Goal: Book appointment/travel/reservation

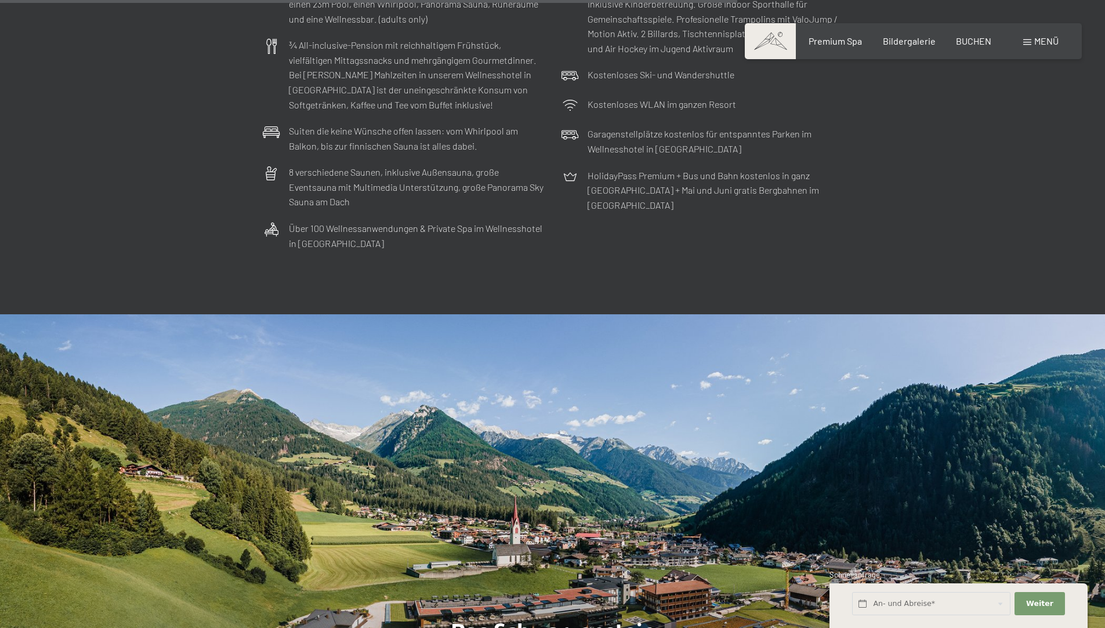
scroll to position [3830, 0]
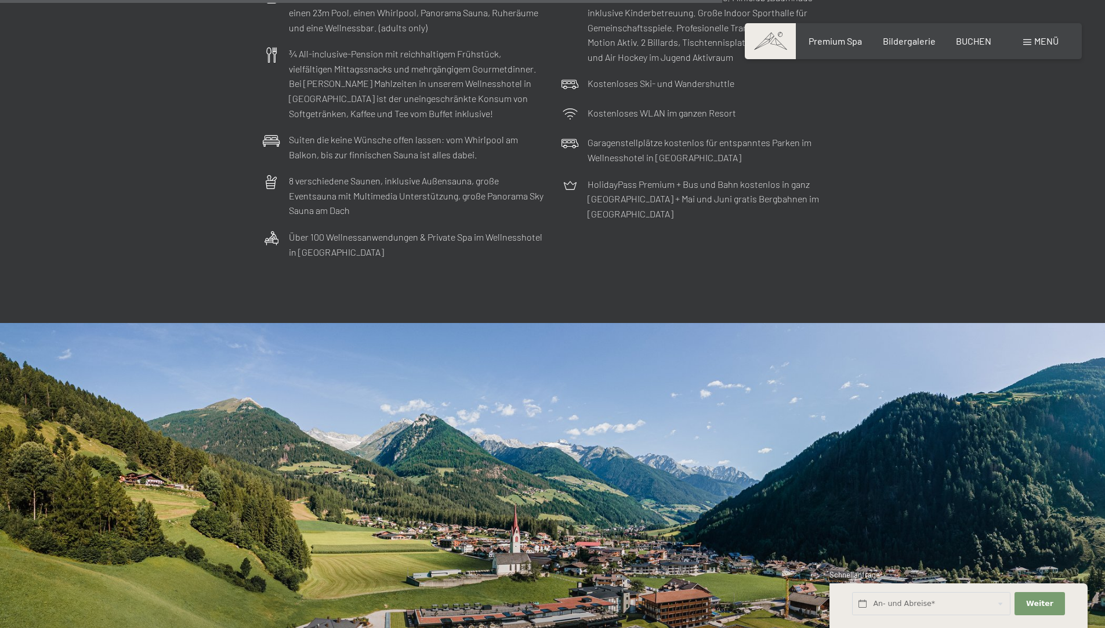
click at [1048, 35] on div "Menü" at bounding box center [1041, 41] width 35 height 13
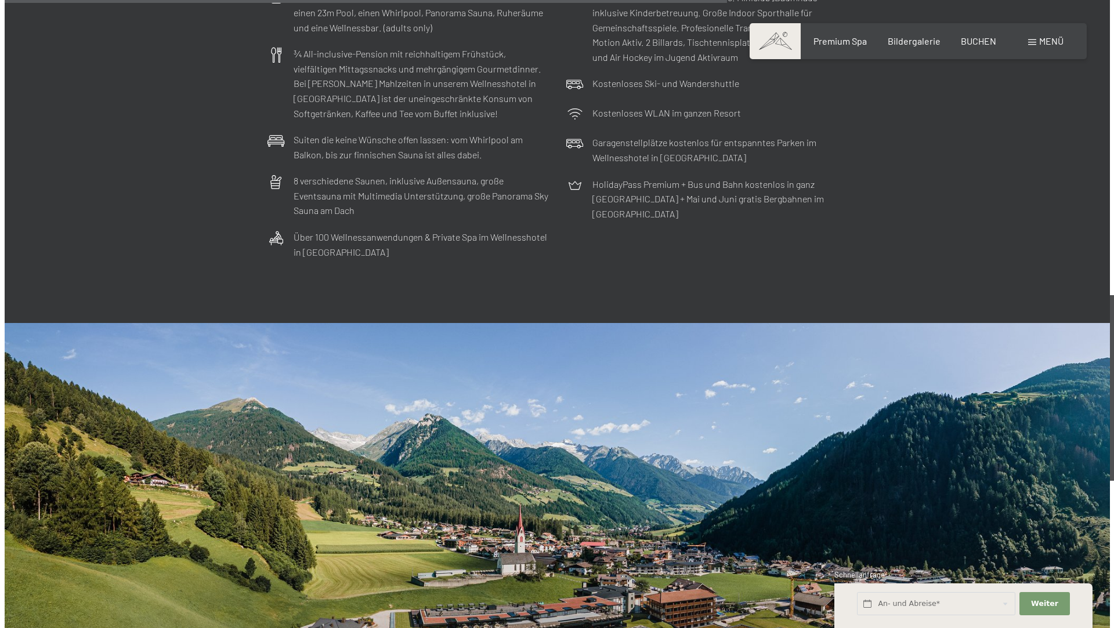
scroll to position [3849, 0]
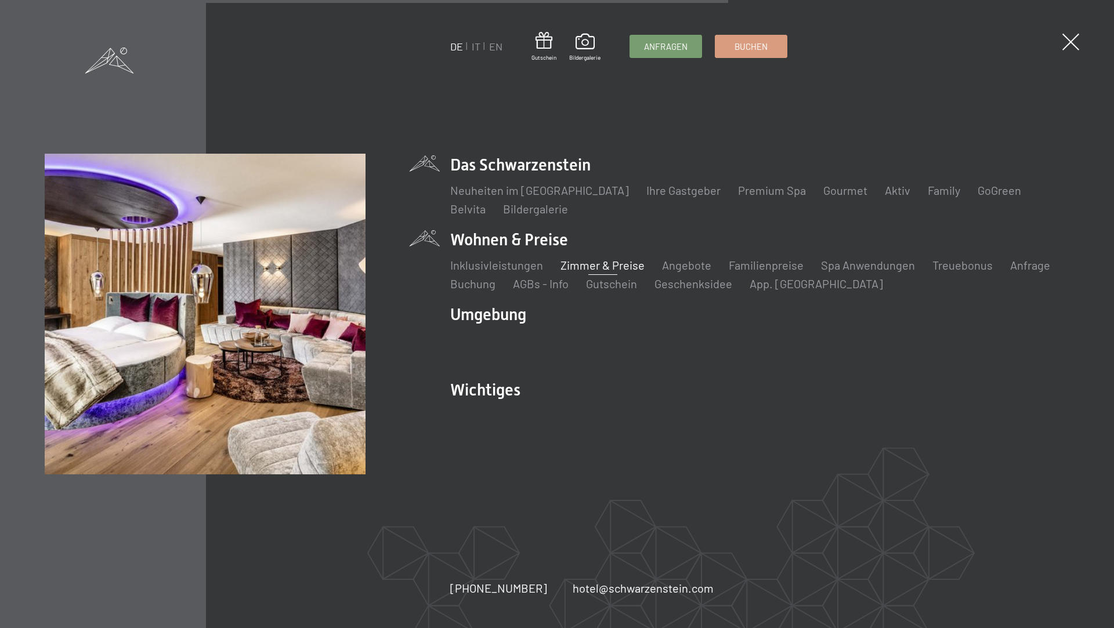
click at [595, 268] on link "Zimmer & Preise" at bounding box center [603, 265] width 84 height 14
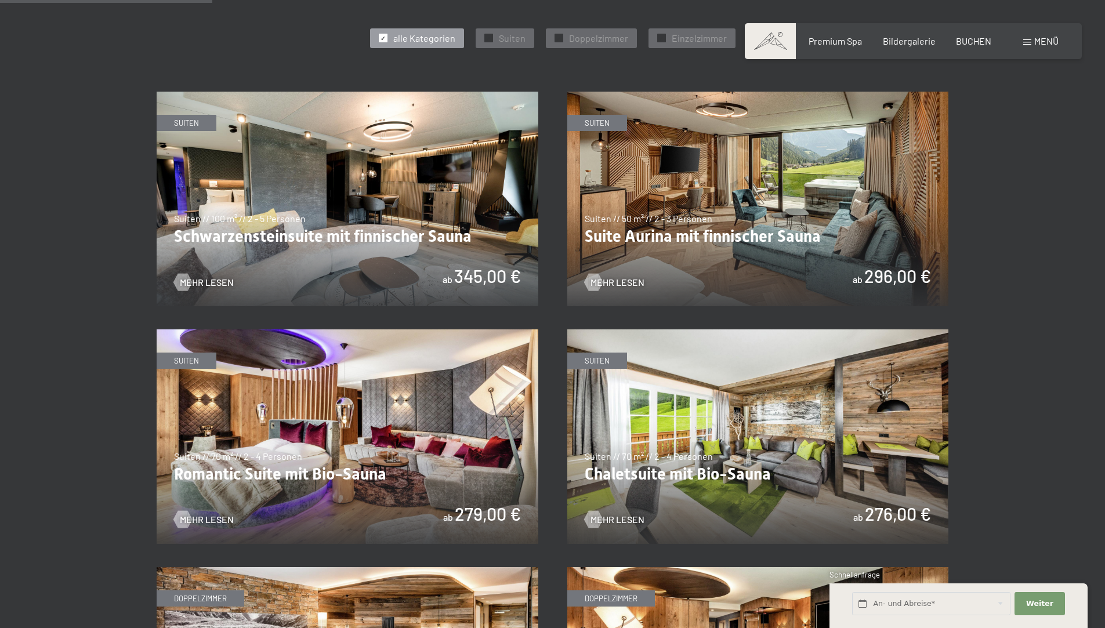
scroll to position [696, 0]
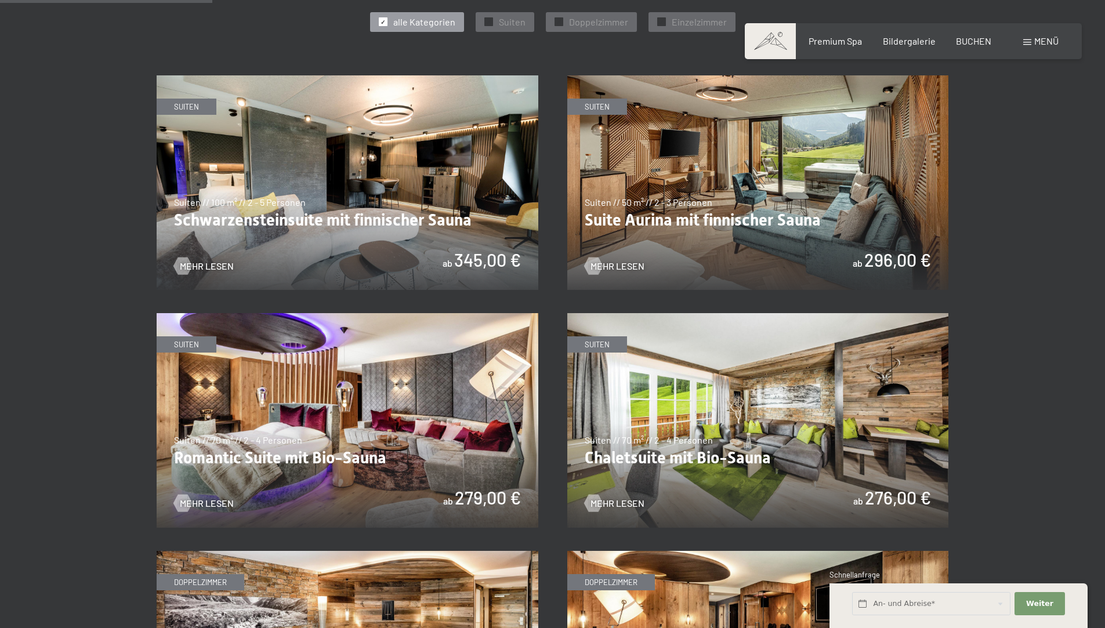
click at [787, 440] on img at bounding box center [759, 420] width 382 height 215
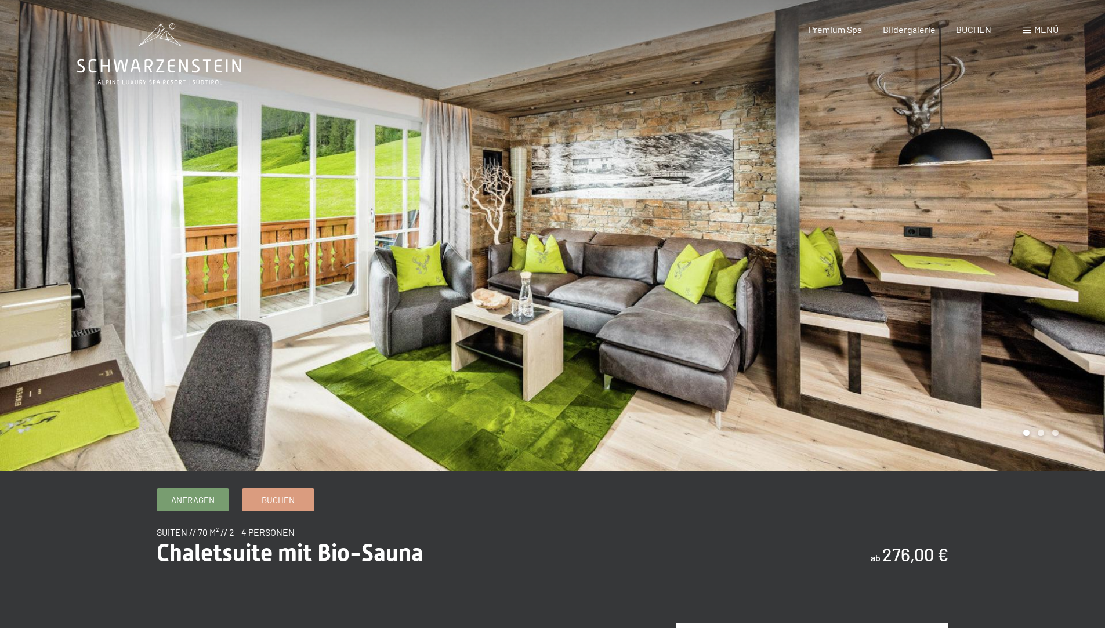
click at [870, 420] on div at bounding box center [829, 235] width 553 height 471
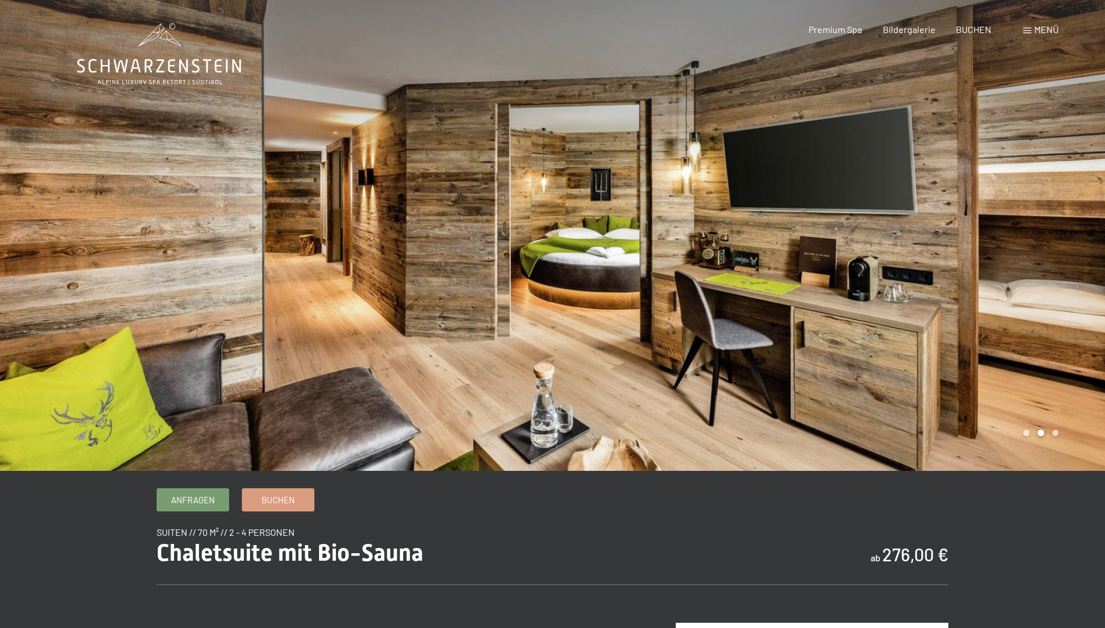
click at [870, 420] on div at bounding box center [829, 235] width 553 height 471
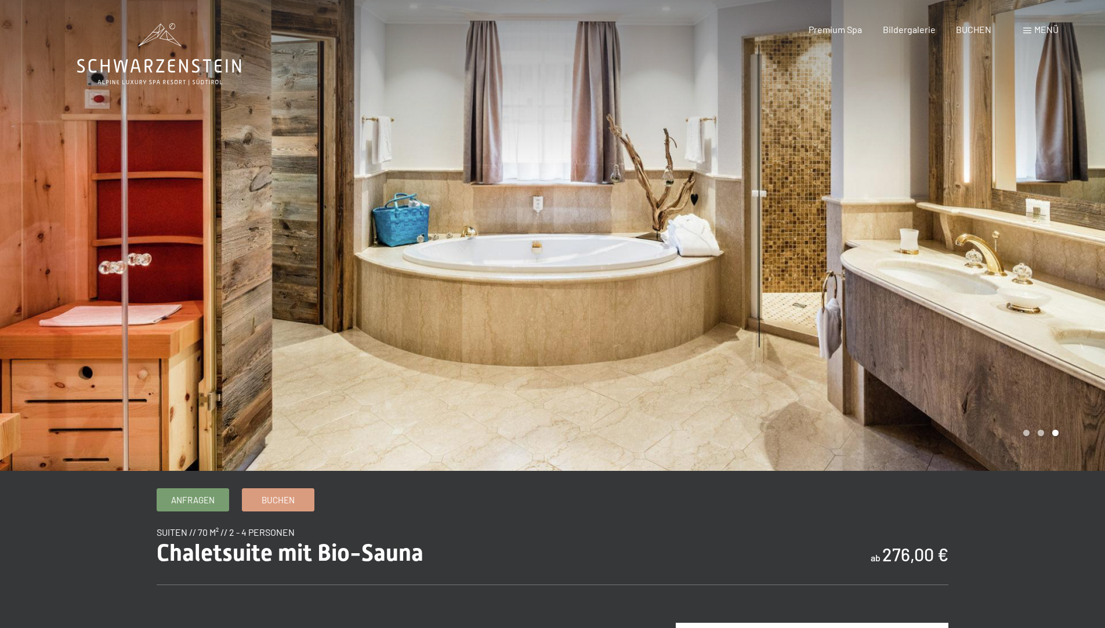
click at [864, 403] on div at bounding box center [829, 235] width 553 height 471
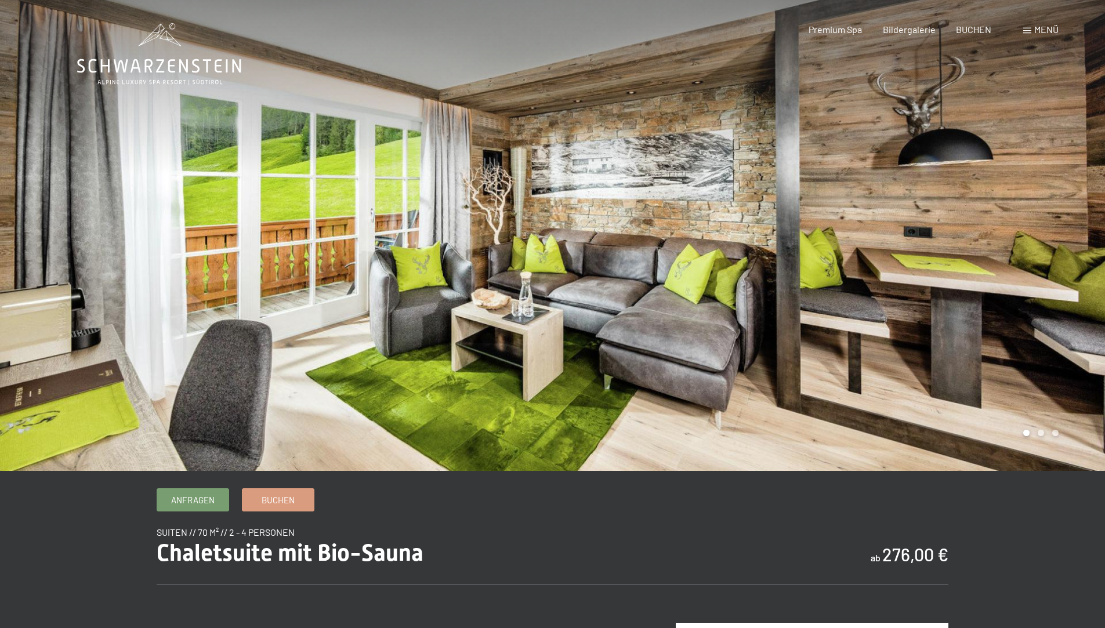
click at [864, 403] on div at bounding box center [829, 235] width 553 height 471
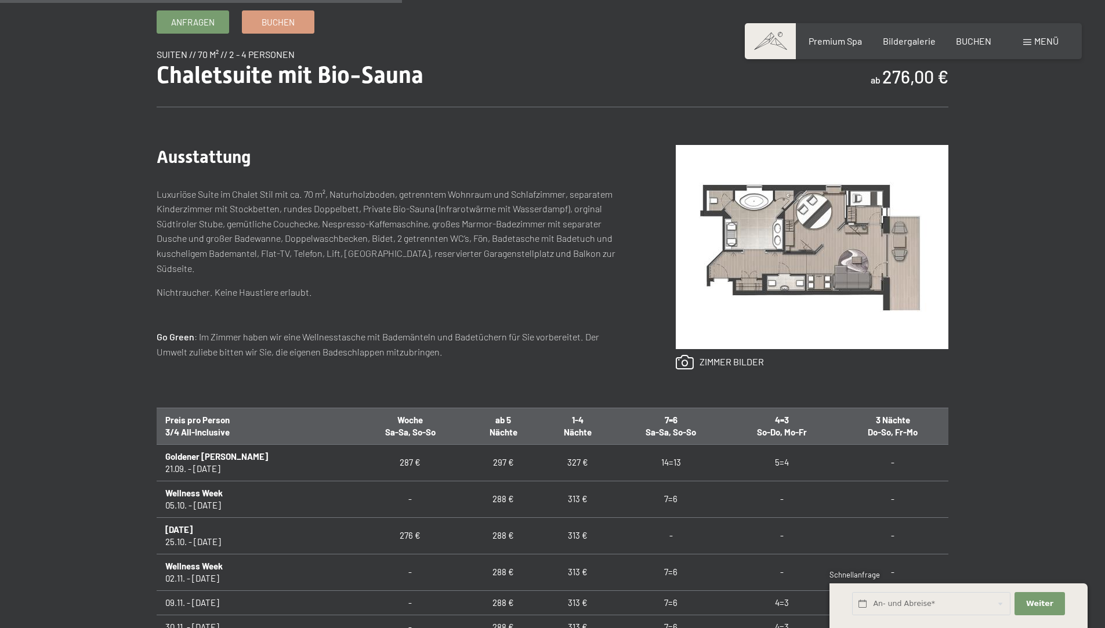
scroll to position [580, 0]
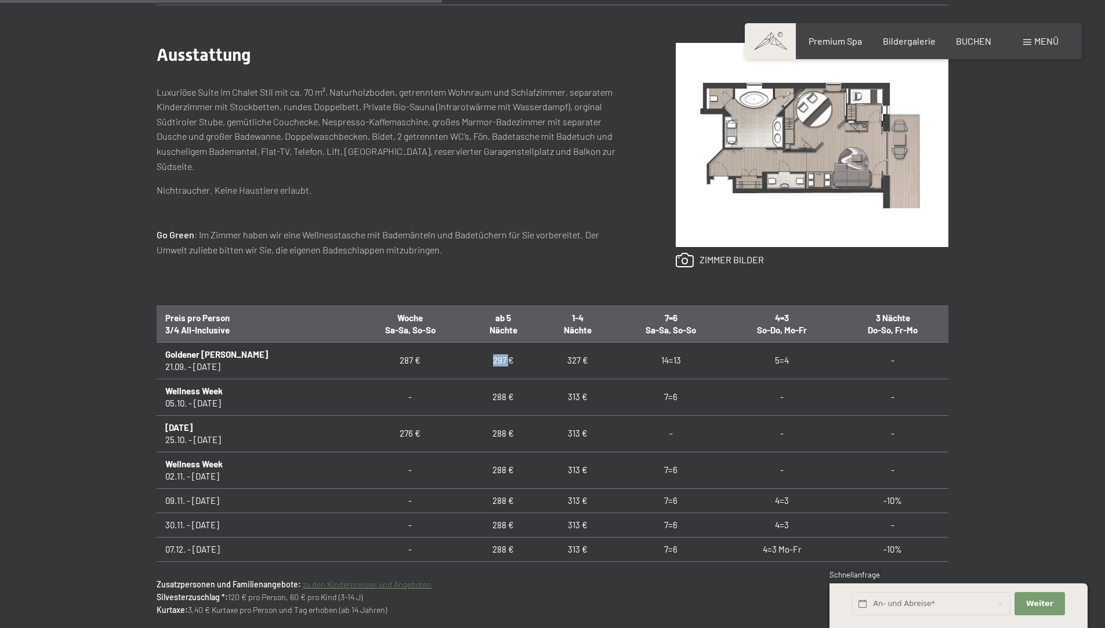
drag, startPoint x: 453, startPoint y: 358, endPoint x: 469, endPoint y: 363, distance: 17.1
click at [469, 363] on td "297 €" at bounding box center [503, 360] width 74 height 37
click at [474, 360] on td "297 €" at bounding box center [503, 360] width 74 height 37
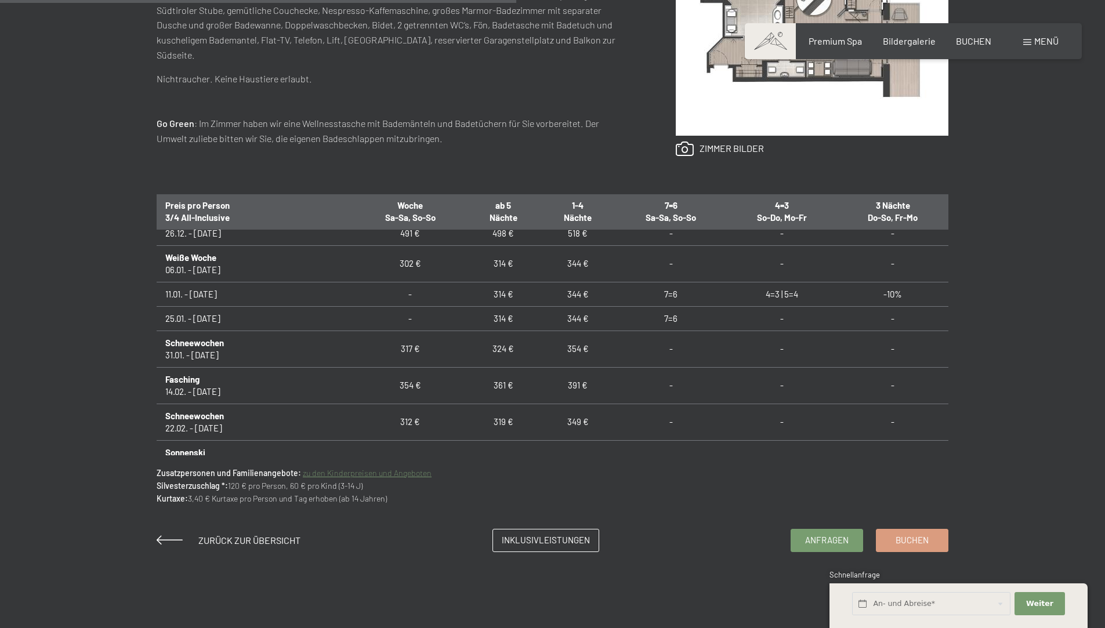
scroll to position [696, 0]
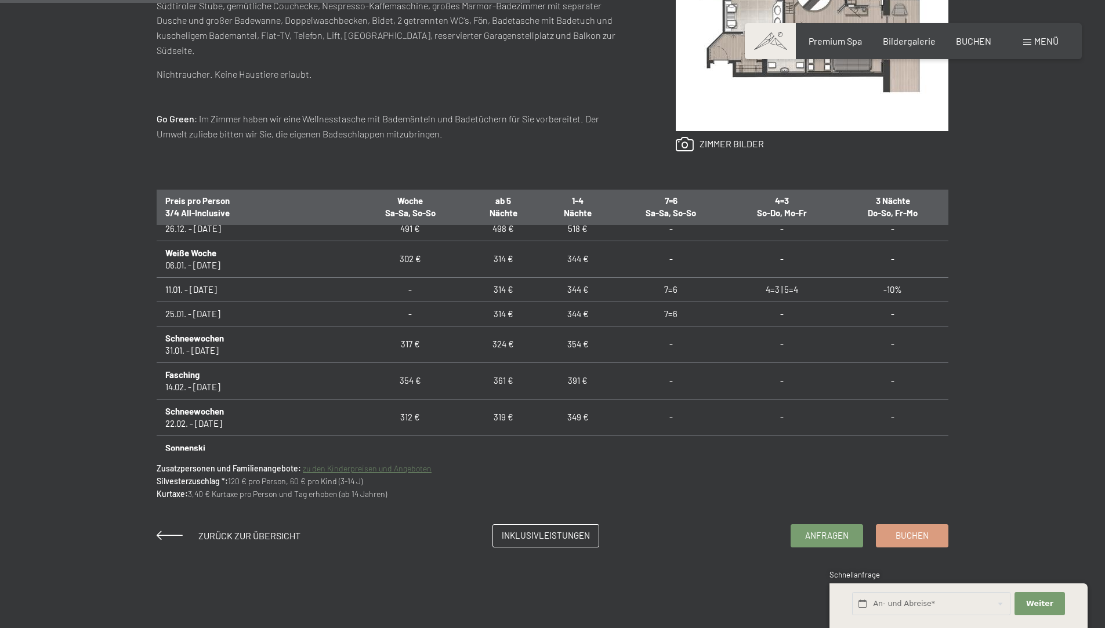
click at [352, 471] on link "zu den Kinderpreisen und Angeboten" at bounding box center [367, 469] width 129 height 10
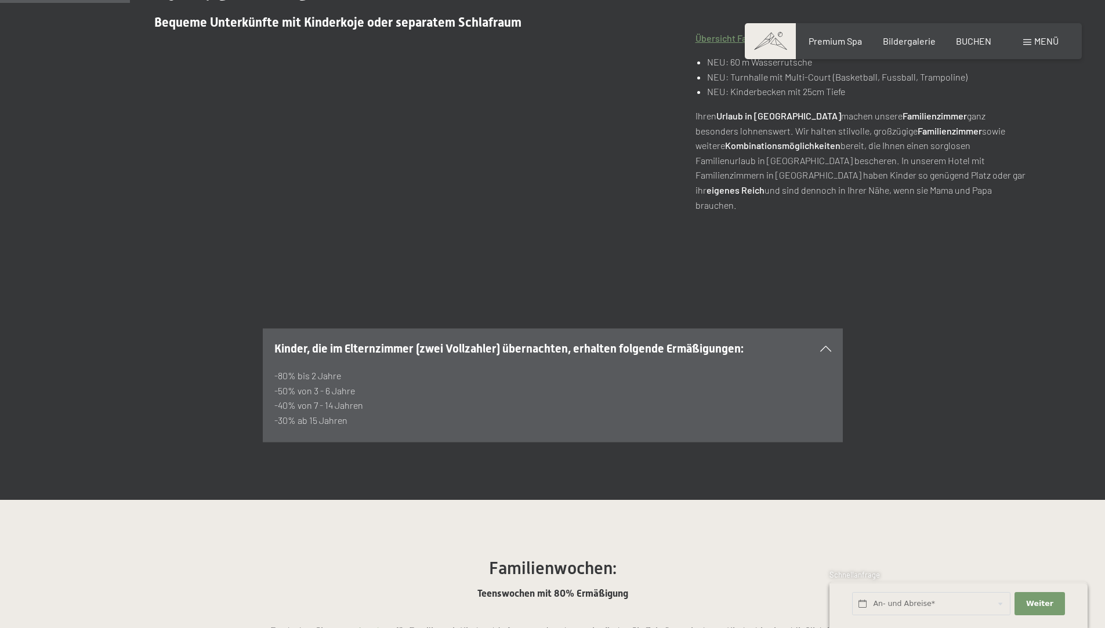
scroll to position [580, 0]
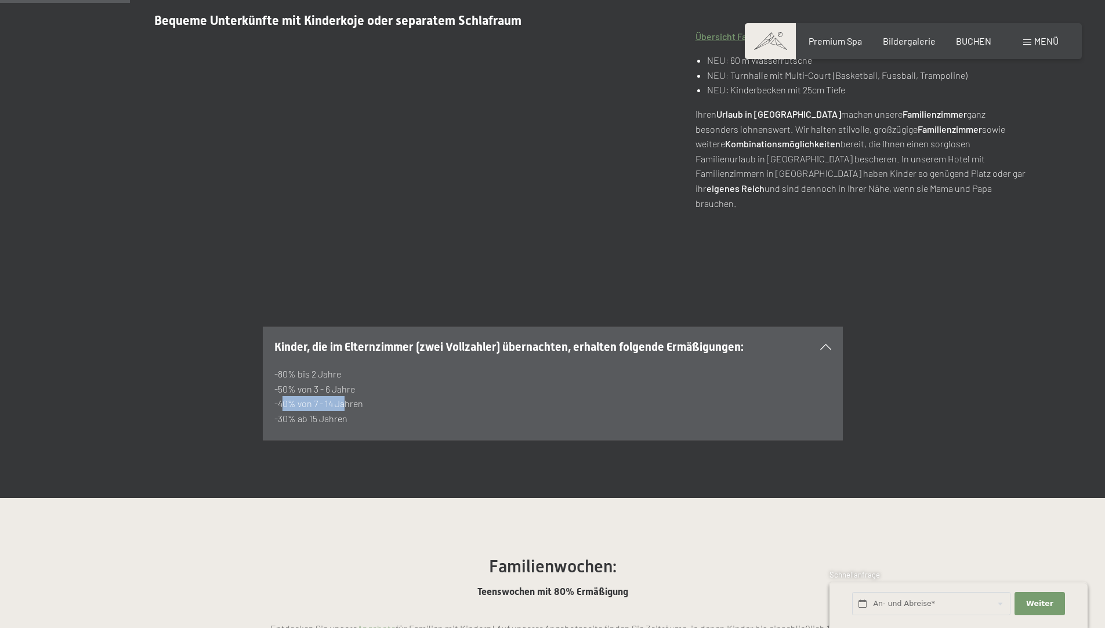
drag, startPoint x: 277, startPoint y: 362, endPoint x: 340, endPoint y: 364, distance: 63.3
click at [340, 367] on p "-80% bis 2 Jahre -50% von 3 - 6 Jahre -40% von 7 - 14 Jahren -30% ab 15 Jahren" at bounding box center [552, 396] width 557 height 59
click at [359, 368] on p "-80% bis 2 Jahre -50% von 3 - 6 Jahre -40% von 7 - 14 Jahren -30% ab 15 Jahren" at bounding box center [552, 396] width 557 height 59
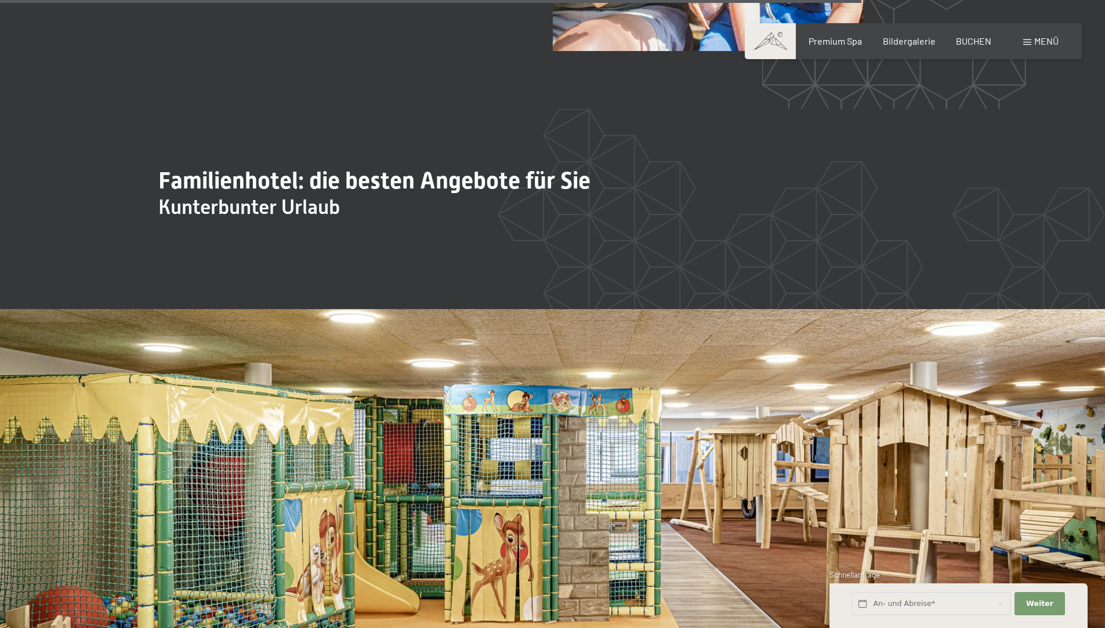
scroll to position [3875, 0]
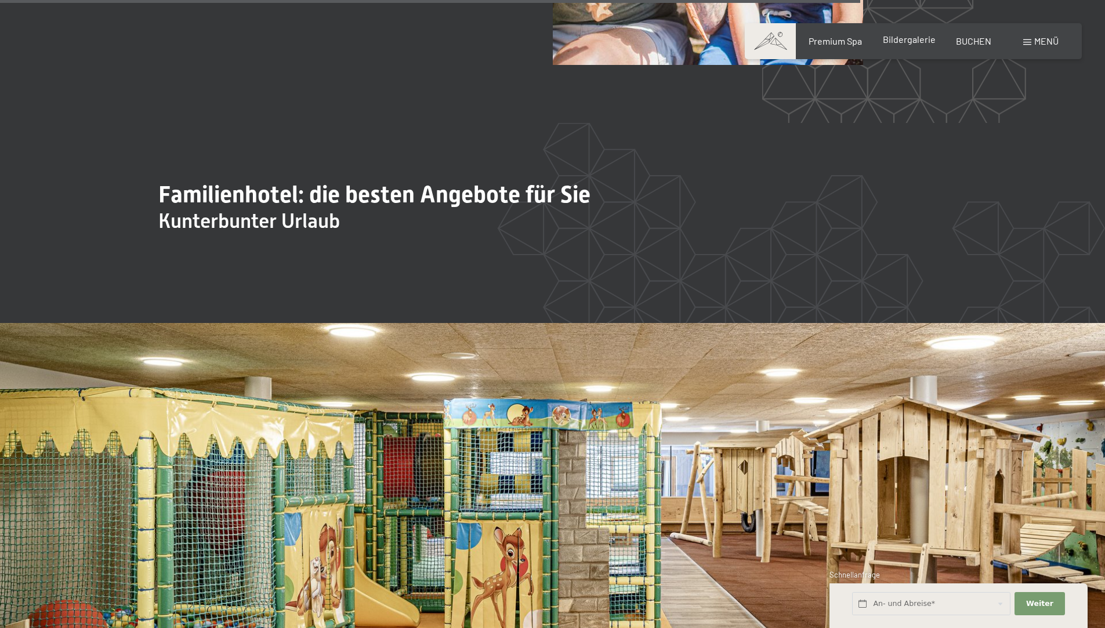
click at [914, 42] on span "Bildergalerie" at bounding box center [909, 39] width 53 height 11
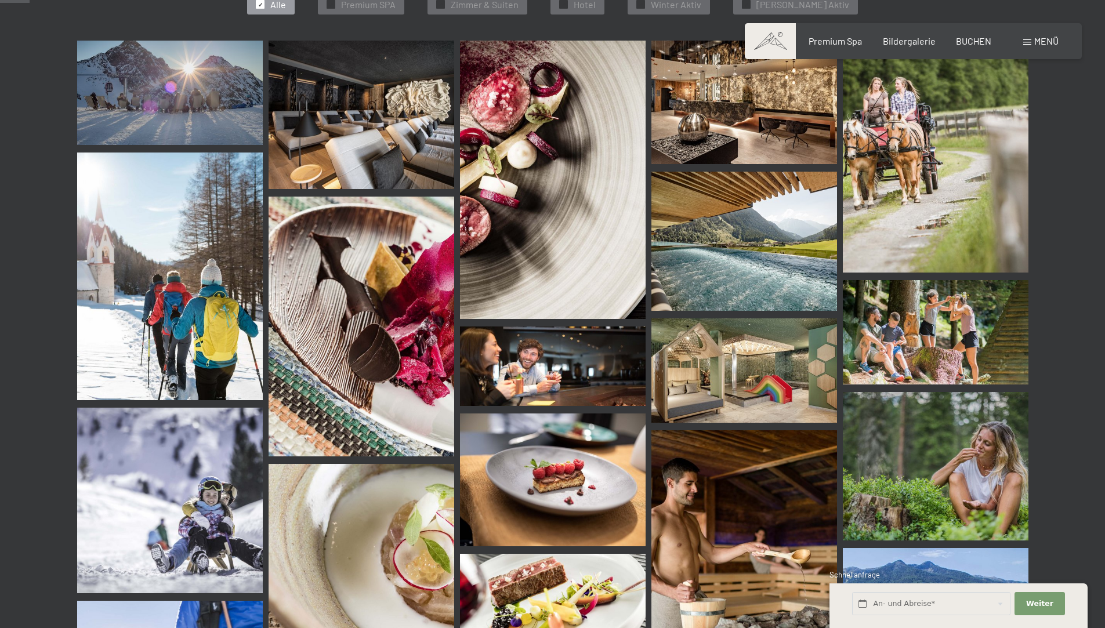
scroll to position [406, 0]
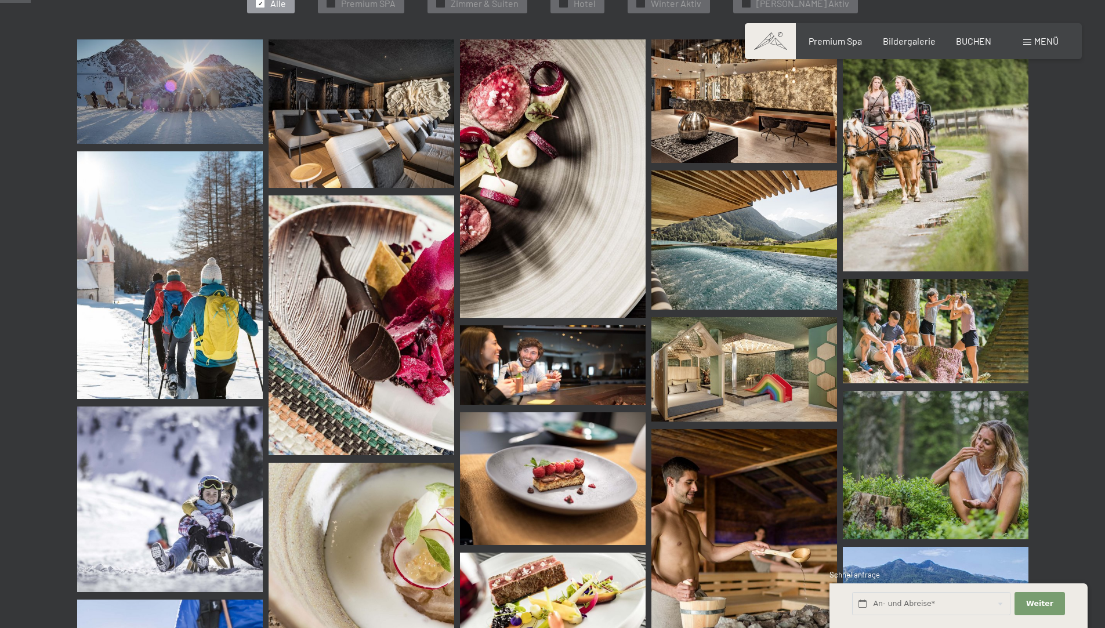
click at [763, 384] on img at bounding box center [745, 369] width 186 height 104
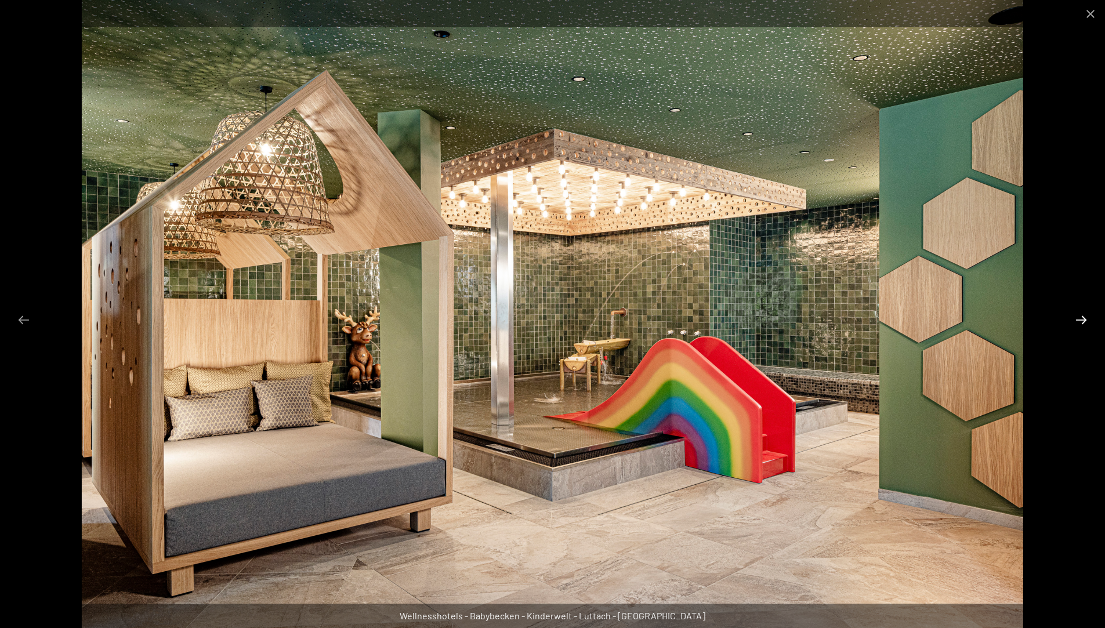
click at [1078, 320] on button "Next slide" at bounding box center [1082, 320] width 24 height 23
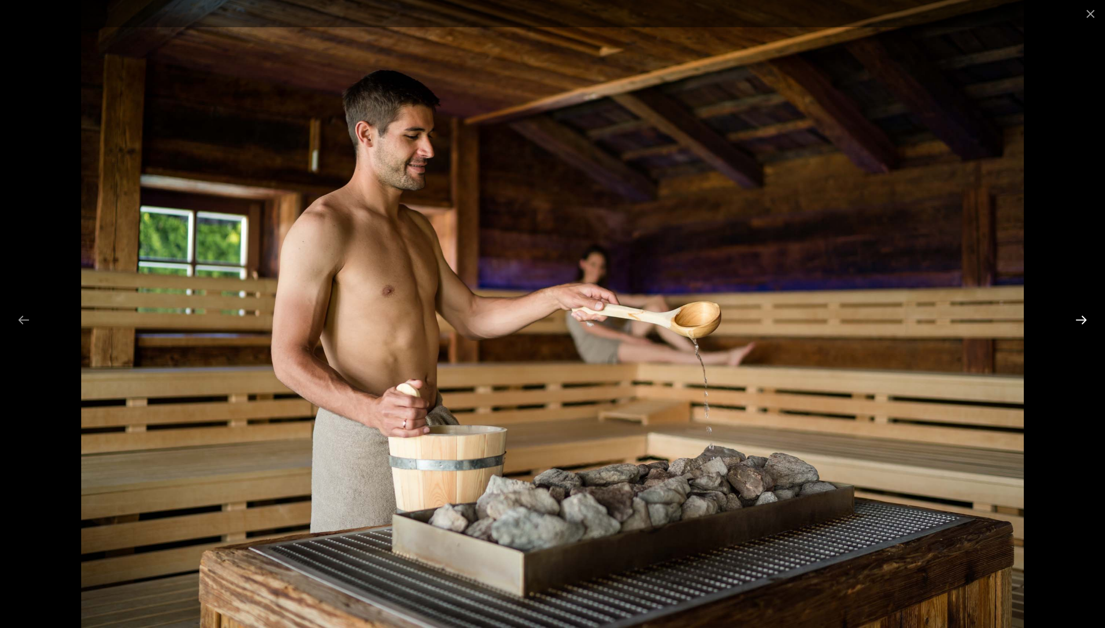
click at [1078, 320] on button "Next slide" at bounding box center [1082, 320] width 24 height 23
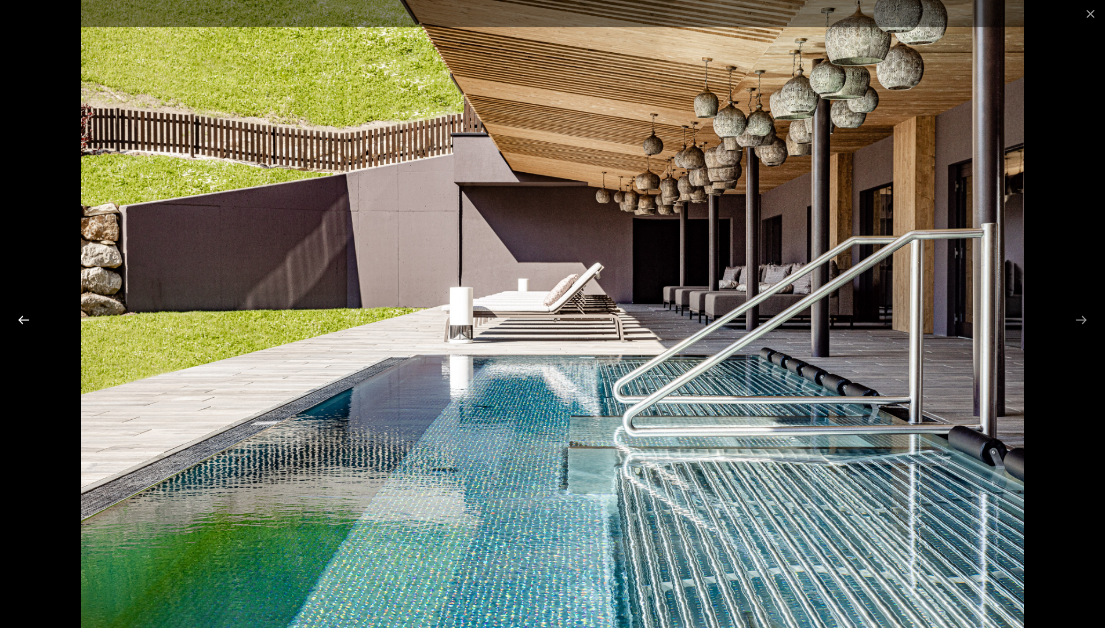
click at [32, 320] on button "Previous slide" at bounding box center [24, 320] width 24 height 23
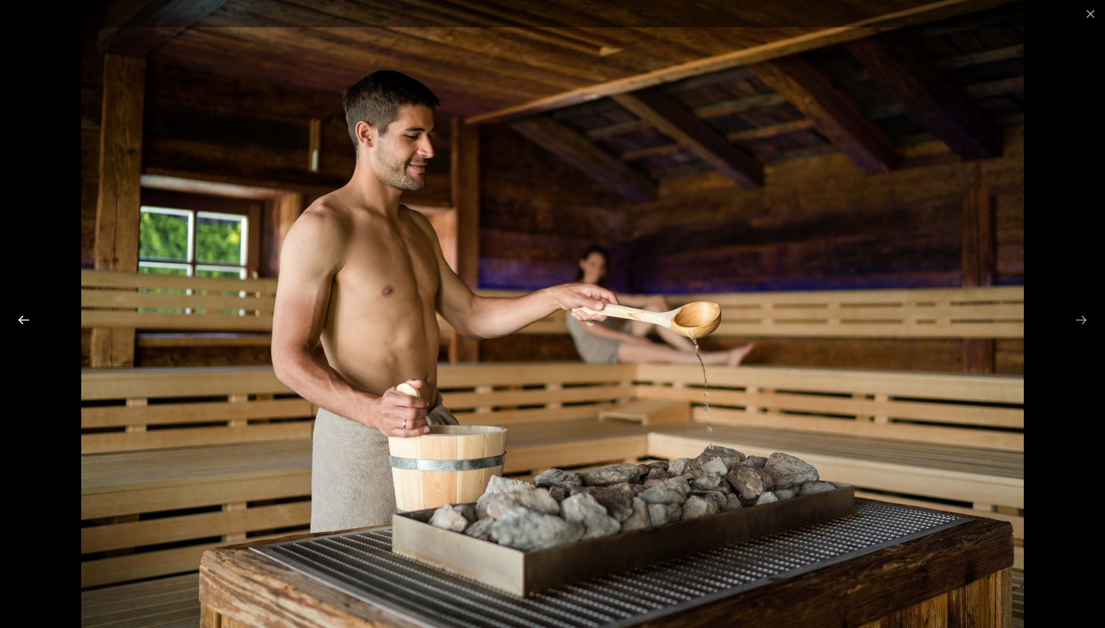
click at [32, 320] on button "Previous slide" at bounding box center [24, 320] width 24 height 23
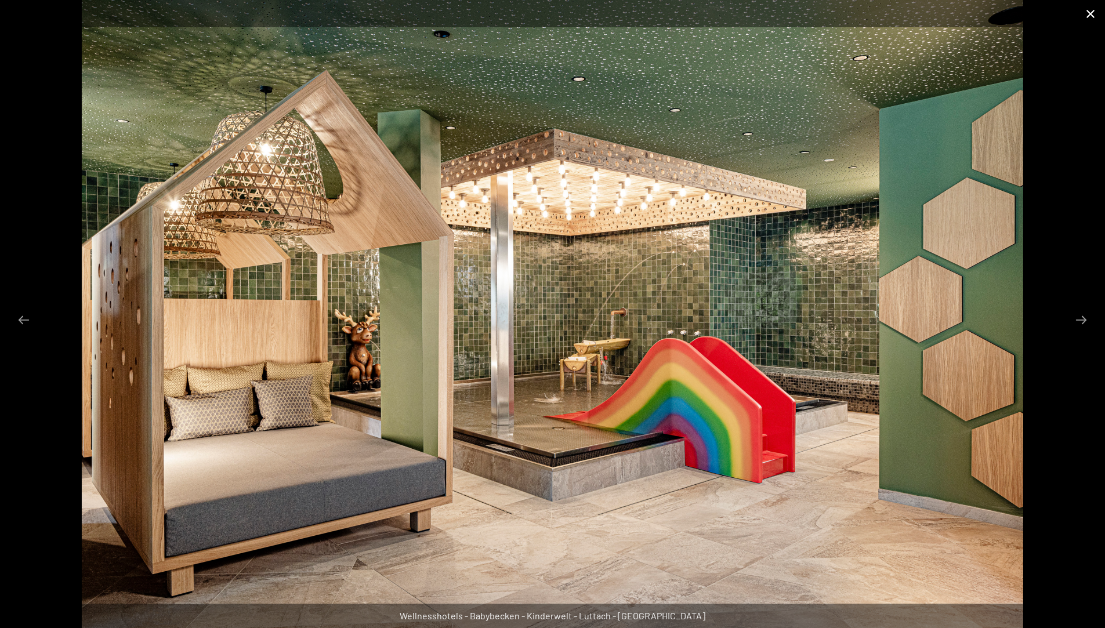
click at [1083, 9] on button "Close gallery" at bounding box center [1090, 13] width 29 height 27
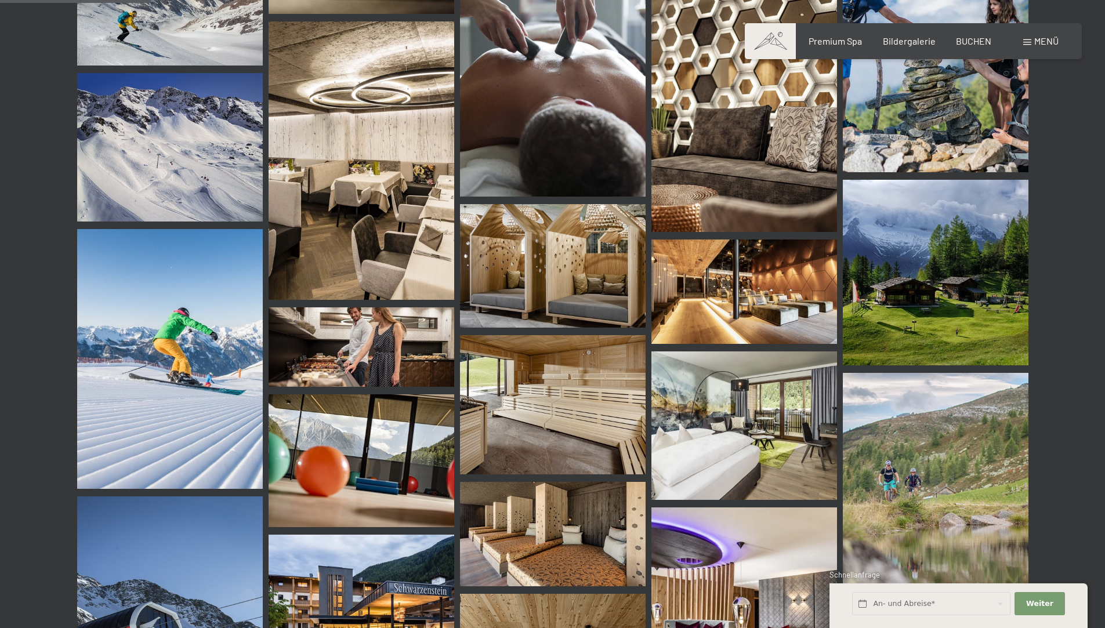
scroll to position [2031, 0]
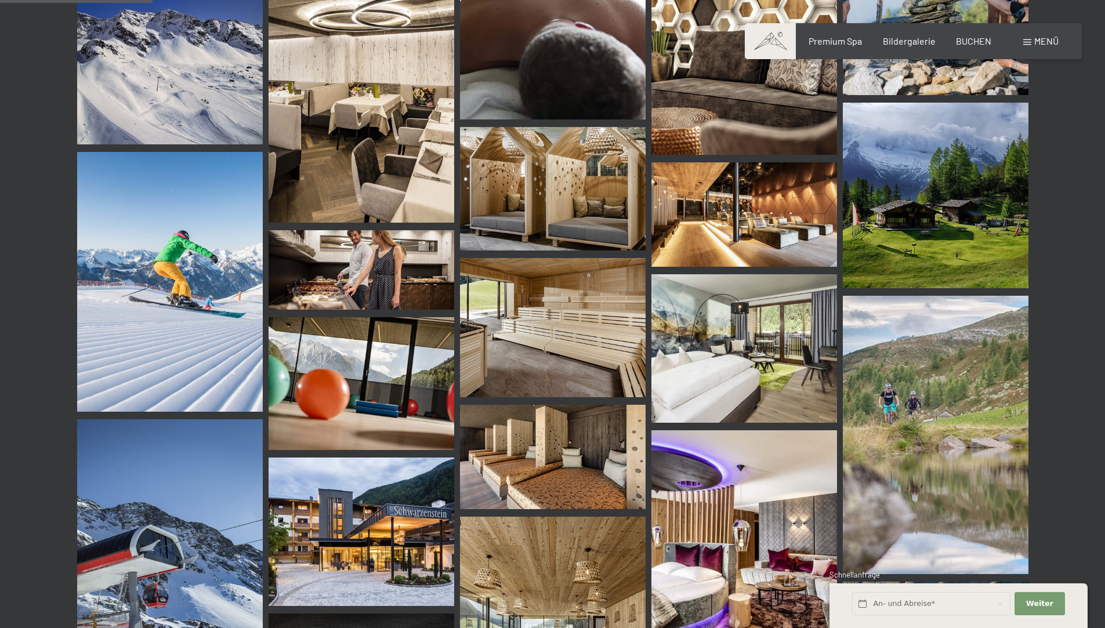
click at [746, 213] on img at bounding box center [745, 214] width 186 height 104
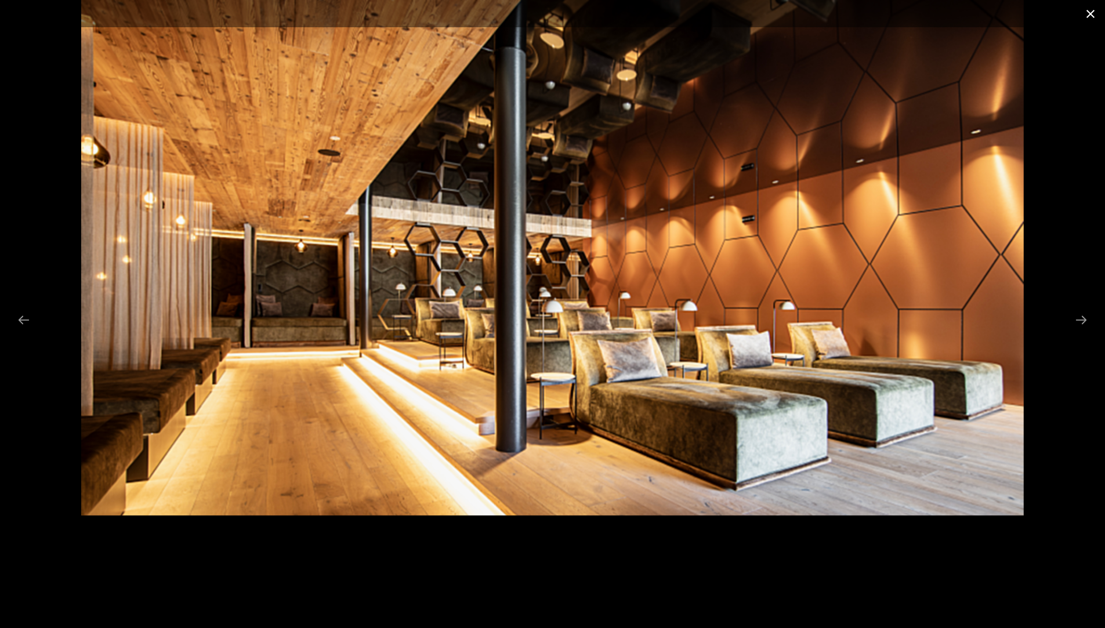
click at [1088, 12] on button "Close gallery" at bounding box center [1090, 13] width 29 height 27
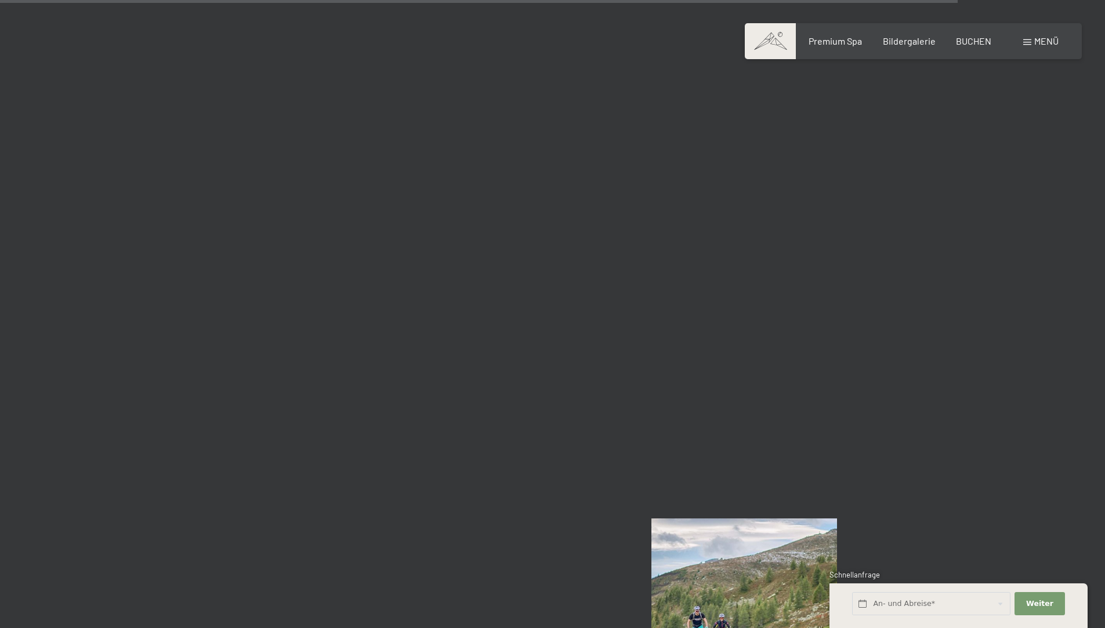
scroll to position [13057, 0]
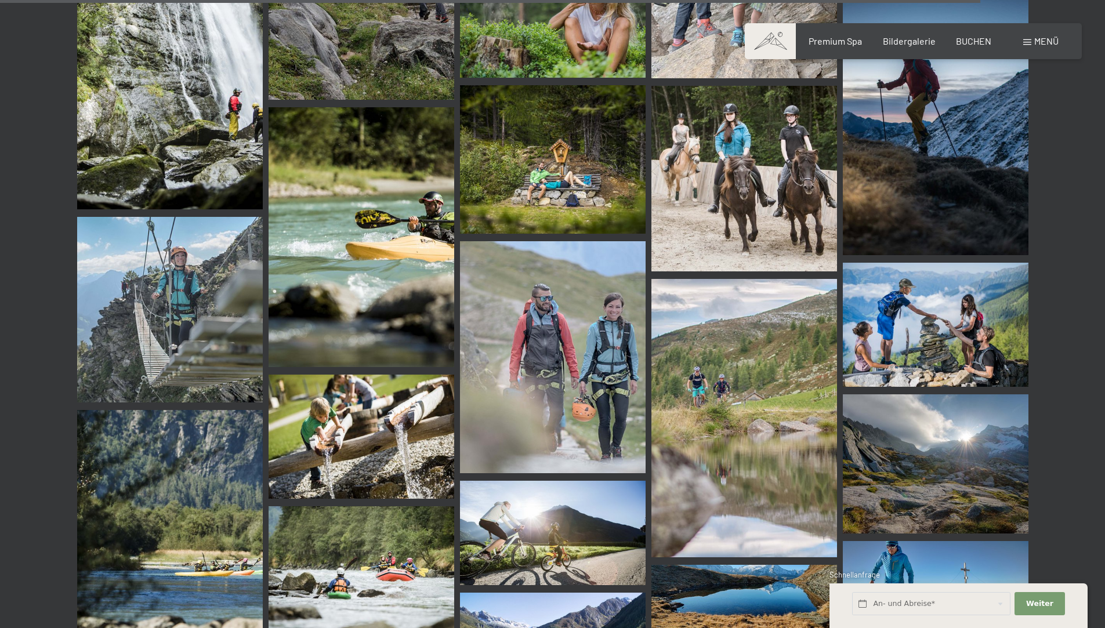
click at [777, 164] on img at bounding box center [745, 179] width 186 height 186
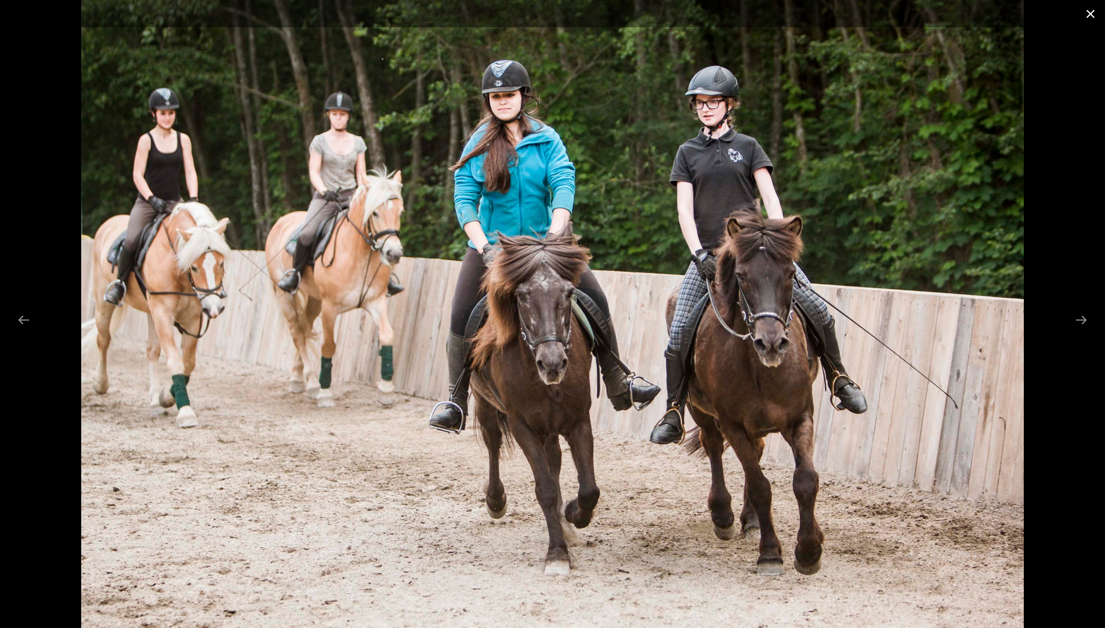
click at [1088, 11] on button "Close gallery" at bounding box center [1090, 13] width 29 height 27
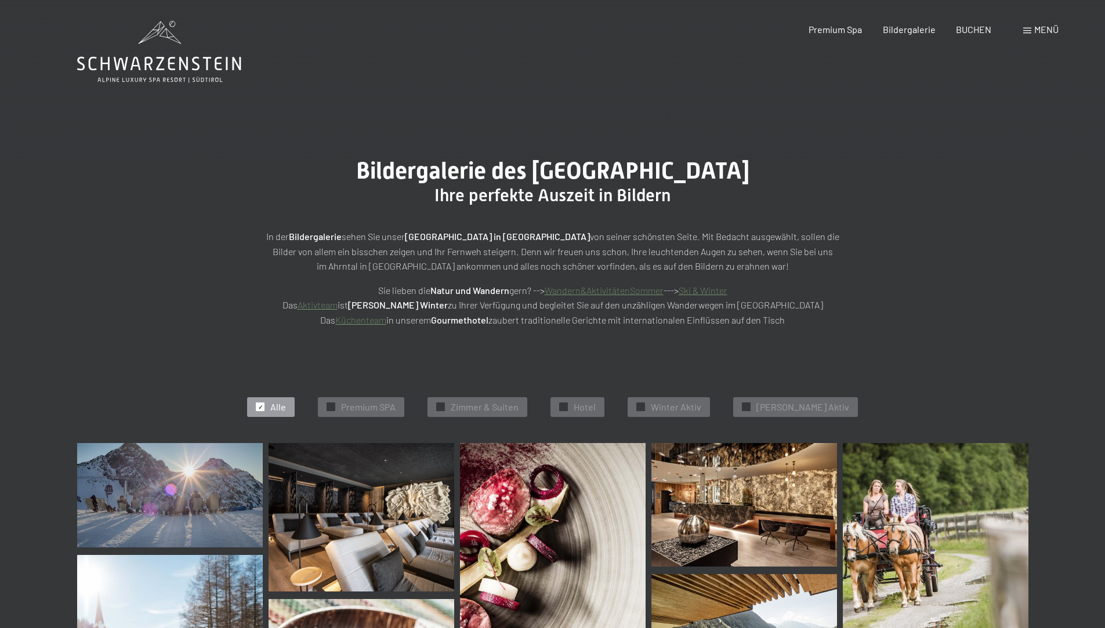
scroll to position [0, 0]
